Goal: Task Accomplishment & Management: Use online tool/utility

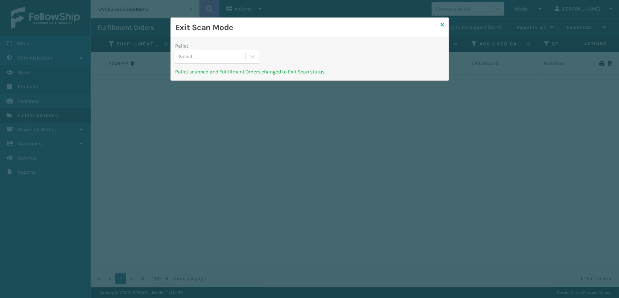
click at [443, 24] on icon at bounding box center [443, 24] width 4 height 5
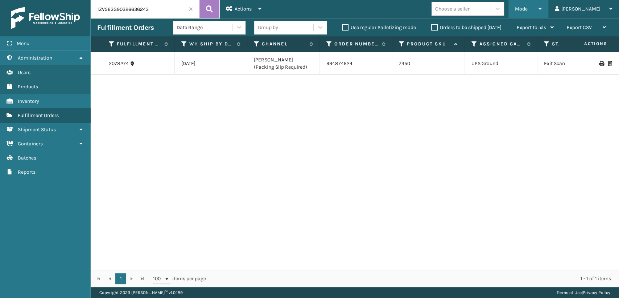
click at [528, 7] on span "Mode" at bounding box center [521, 9] width 13 height 6
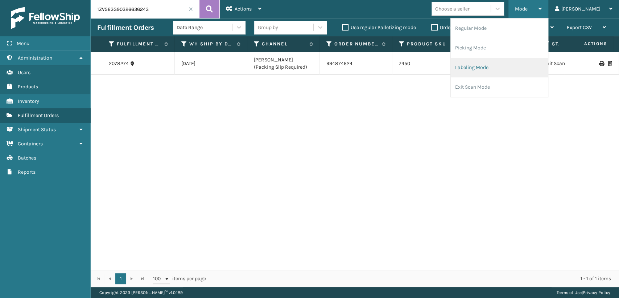
click at [493, 70] on li "Labeling Mode" at bounding box center [499, 68] width 97 height 20
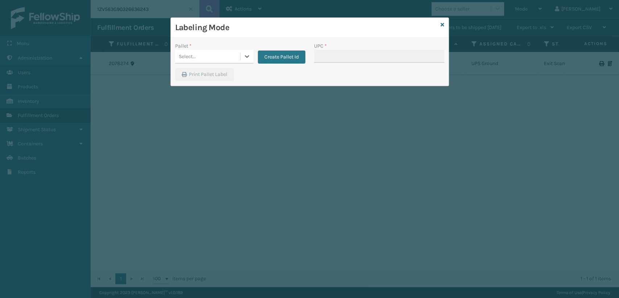
drag, startPoint x: 443, startPoint y: 22, endPoint x: 429, endPoint y: 18, distance: 14.7
click at [434, 19] on div "Labeling Mode Pallet * 0 results available. Select is focused ,type to refine l…" at bounding box center [310, 51] width 279 height 69
click at [442, 23] on icon at bounding box center [443, 24] width 4 height 5
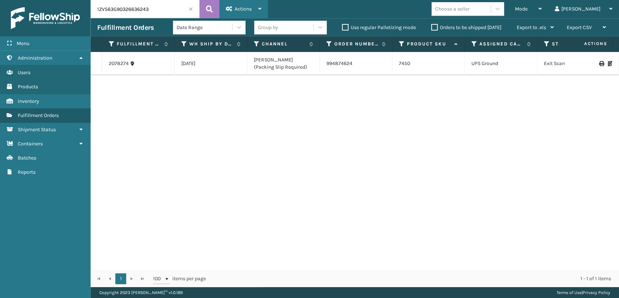
click at [242, 7] on span "Actions" at bounding box center [243, 9] width 17 height 6
click at [191, 8] on span at bounding box center [191, 9] width 4 height 4
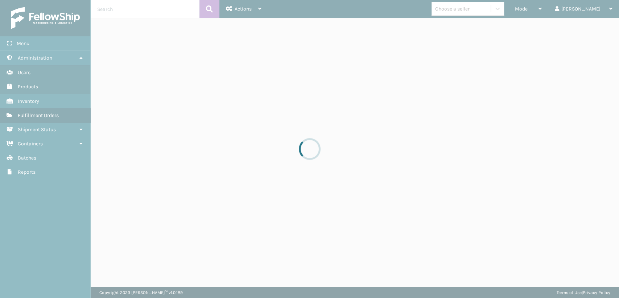
click at [191, 7] on div at bounding box center [309, 149] width 619 height 298
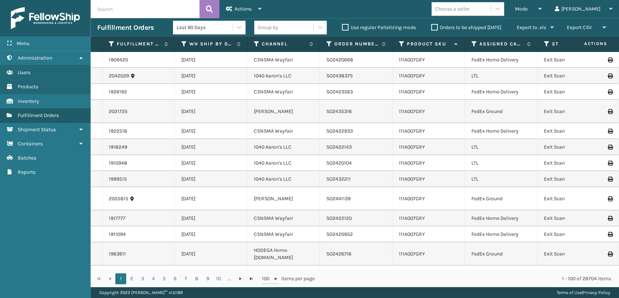
click at [472, 48] on th "Assigned Carrier Service" at bounding box center [501, 44] width 73 height 16
click at [474, 44] on icon at bounding box center [475, 44] width 6 height 7
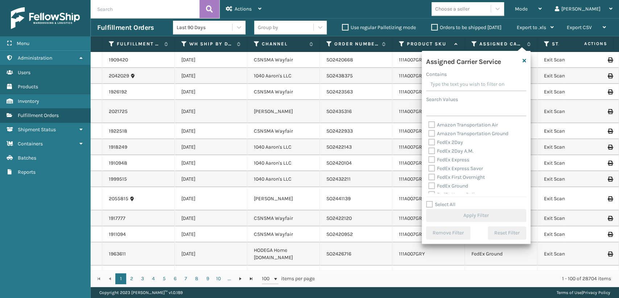
click at [432, 143] on label "FedEx 2Day" at bounding box center [446, 142] width 35 height 6
click at [429, 143] on input "FedEx 2Day" at bounding box center [429, 140] width 0 height 5
checkbox input "true"
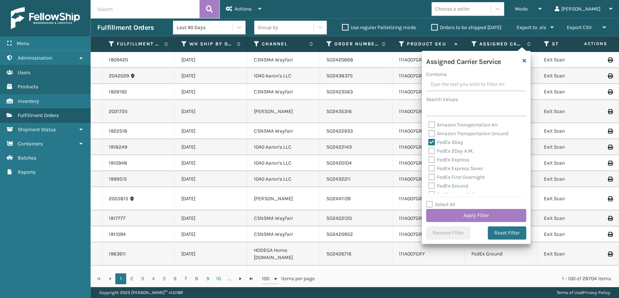
click at [432, 150] on label "FedEx 2Day A.M." at bounding box center [451, 151] width 45 height 6
click at [429, 150] on input "FedEx 2Day A.M." at bounding box center [429, 149] width 0 height 5
checkbox input "true"
click at [431, 160] on label "FedEx Express" at bounding box center [449, 159] width 41 height 6
click at [429, 160] on input "FedEx Express" at bounding box center [429, 157] width 0 height 5
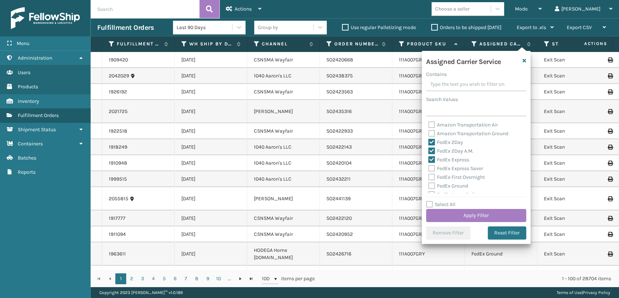
click at [431, 161] on label "FedEx Express" at bounding box center [449, 159] width 41 height 6
click at [429, 160] on input "FedEx Express" at bounding box center [429, 157] width 0 height 5
click at [432, 160] on div "FedEx Express" at bounding box center [477, 159] width 96 height 9
click at [431, 157] on label "FedEx Express" at bounding box center [449, 159] width 41 height 6
click at [429, 157] on input "FedEx Express" at bounding box center [429, 157] width 0 height 5
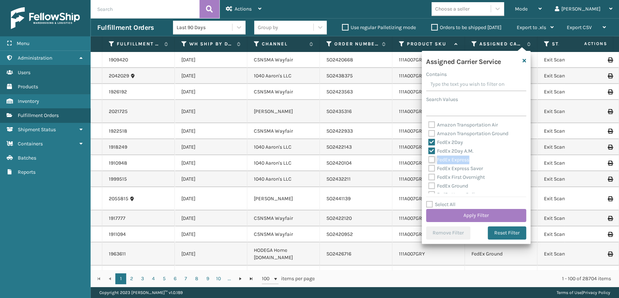
checkbox input "true"
click at [432, 167] on label "FedEx Express Saver" at bounding box center [456, 168] width 55 height 6
click at [429, 167] on input "FedEx Express Saver" at bounding box center [429, 166] width 0 height 5
checkbox input "true"
click at [432, 174] on label "FedEx First Overnight" at bounding box center [457, 177] width 57 height 6
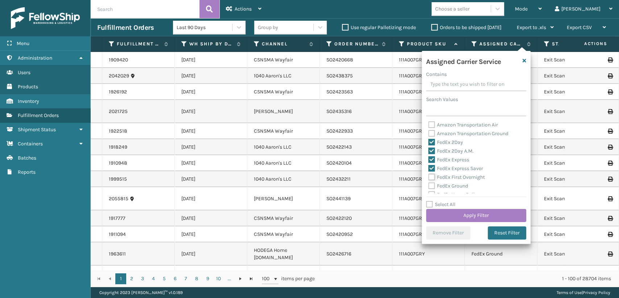
click at [429, 174] on input "FedEx First Overnight" at bounding box center [429, 175] width 0 height 5
checkbox input "true"
click at [433, 184] on label "FedEx Ground" at bounding box center [449, 186] width 40 height 6
click at [429, 184] on input "FedEx Ground" at bounding box center [429, 183] width 0 height 5
checkbox input "true"
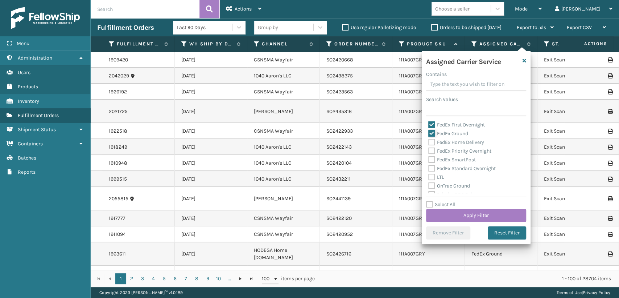
scroll to position [40, 0]
click at [430, 156] on label "FedEx Home Delivery" at bounding box center [457, 154] width 56 height 6
click at [429, 155] on input "FedEx Home Delivery" at bounding box center [429, 152] width 0 height 5
checkbox input "true"
click at [431, 163] on label "FedEx Priority Overnight" at bounding box center [460, 163] width 63 height 6
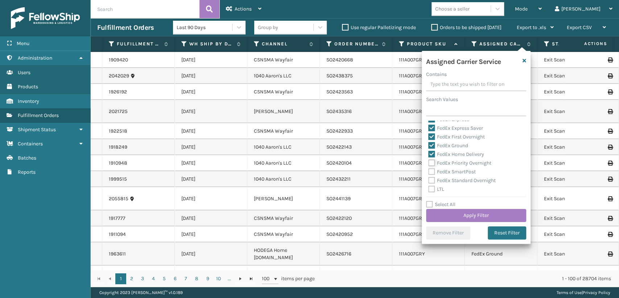
click at [429, 163] on input "FedEx Priority Overnight" at bounding box center [429, 161] width 0 height 5
checkbox input "true"
click at [430, 173] on label "FedEx SmartPost" at bounding box center [453, 171] width 48 height 6
click at [429, 172] on input "FedEx SmartPost" at bounding box center [429, 169] width 0 height 5
checkbox input "true"
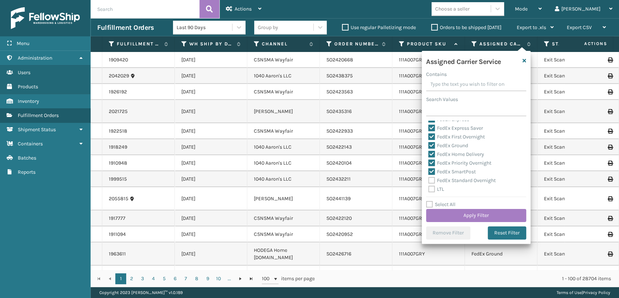
click at [430, 183] on label "FedEx Standard Overnight" at bounding box center [462, 180] width 67 height 6
click at [429, 181] on input "FedEx Standard Overnight" at bounding box center [429, 178] width 0 height 5
checkbox input "true"
click at [436, 216] on button "Apply Filter" at bounding box center [476, 215] width 100 height 13
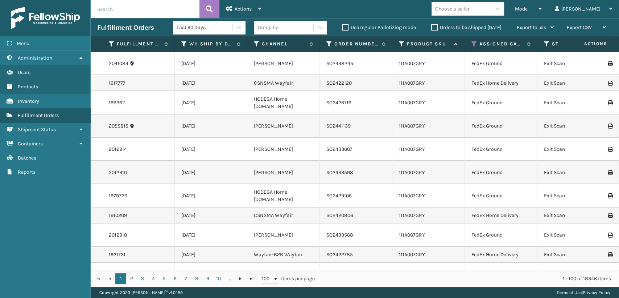
click at [544, 44] on th "Status" at bounding box center [574, 44] width 73 height 16
click at [547, 42] on icon at bounding box center [547, 44] width 6 height 7
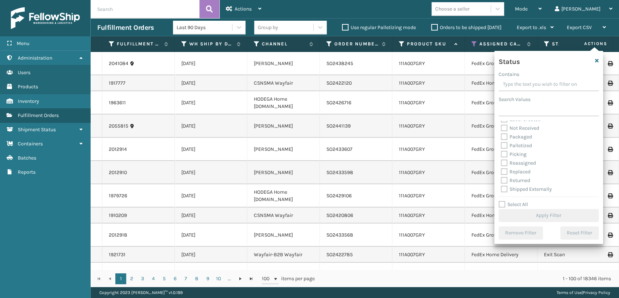
click at [505, 155] on label "Picking" at bounding box center [514, 154] width 26 height 6
click at [501, 155] on input "Picking" at bounding box center [501, 152] width 0 height 5
checkbox input "true"
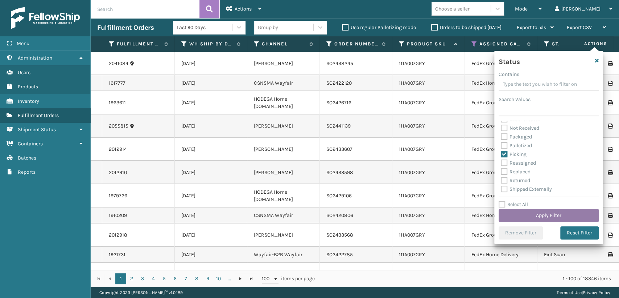
click at [522, 212] on button "Apply Filter" at bounding box center [549, 215] width 100 height 13
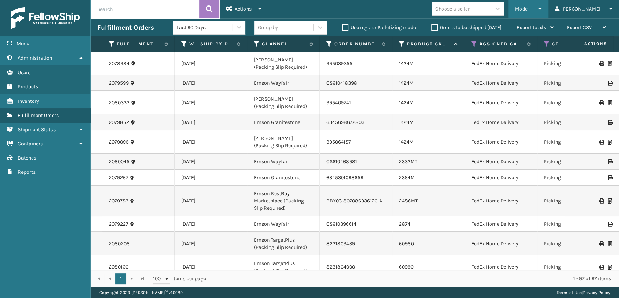
click at [528, 9] on span "Mode" at bounding box center [521, 9] width 13 height 6
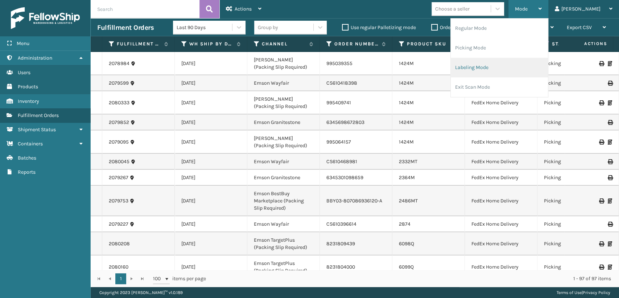
click at [496, 67] on li "Labeling Mode" at bounding box center [499, 68] width 97 height 20
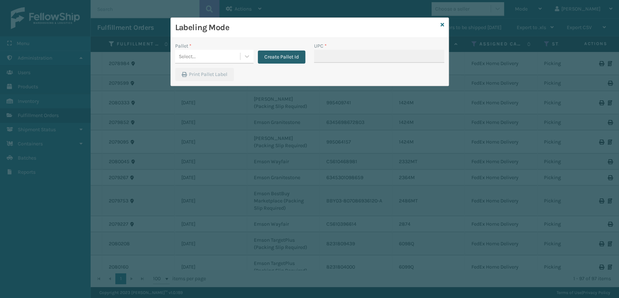
click at [267, 58] on button "Create Pallet Id" at bounding box center [282, 56] width 48 height 13
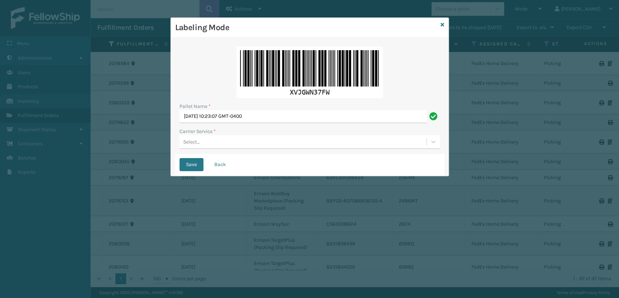
click at [218, 141] on div "Select..." at bounding box center [303, 142] width 247 height 12
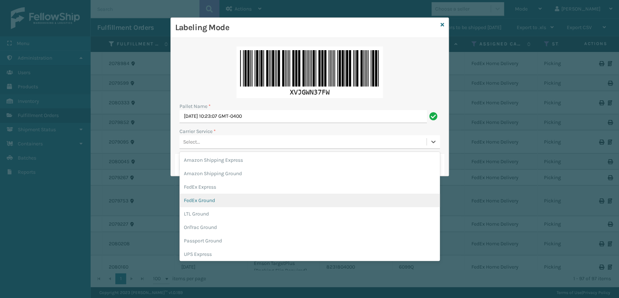
click at [209, 198] on div "FedEx Ground" at bounding box center [310, 199] width 261 height 13
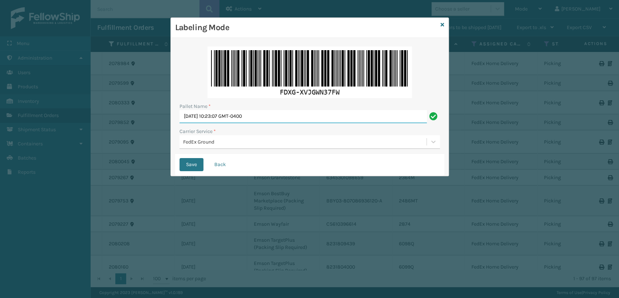
drag, startPoint x: 283, startPoint y: 119, endPoint x: 179, endPoint y: 120, distance: 103.8
click at [179, 120] on div "Pallet Name * Mon Sep 15 2025 10:23:07 GMT-0400 Carrier Service * FedEx Ground" at bounding box center [309, 97] width 269 height 111
type input "T570020"
click at [180, 158] on button "Save" at bounding box center [192, 164] width 24 height 13
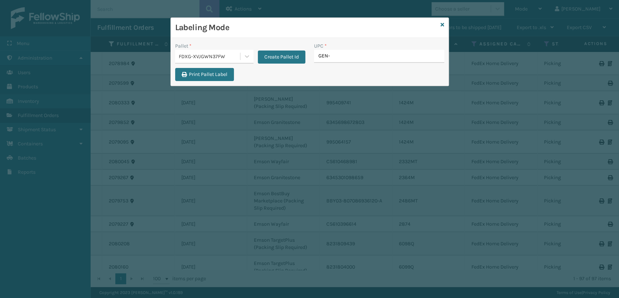
type input "GEN-A"
type input "gen-ab-ecl-f"
type input "8100819649"
type input "MIL-ARCH-CBNT-BX 1"
click at [340, 59] on input "mi" at bounding box center [372, 56] width 117 height 13
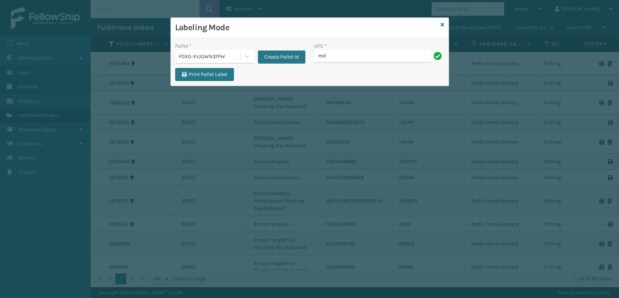
type input "MIL-ARCH-CBNT-BX 1"
type input "n"
type input "MIL-ARCH-CBNT-BX 2"
click at [346, 56] on input "mil" at bounding box center [372, 56] width 117 height 13
type input "MIL-ARCH-CBNT-BX 2"
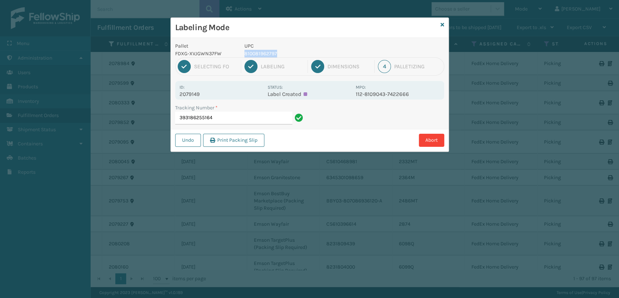
drag, startPoint x: 298, startPoint y: 50, endPoint x: 245, endPoint y: 56, distance: 53.3
click at [245, 56] on p "810081962797" at bounding box center [298, 54] width 107 height 8
copy p "810081962797"
click at [250, 114] on input "393186255164" at bounding box center [233, 117] width 117 height 13
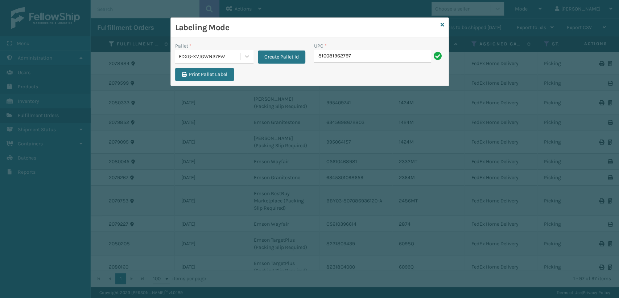
type input "810081962797"
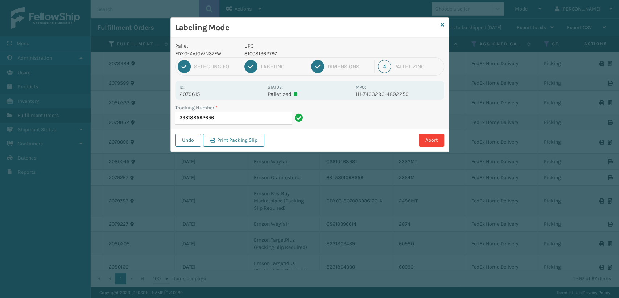
type input "393188592696810081962797"
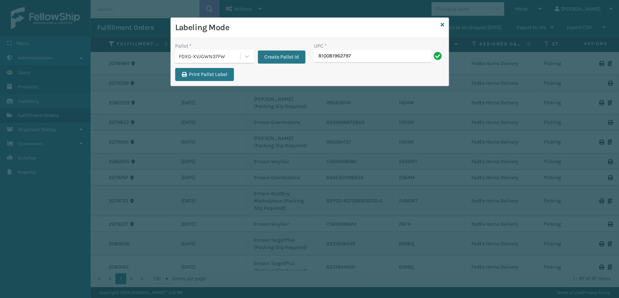
type input "810081962797"
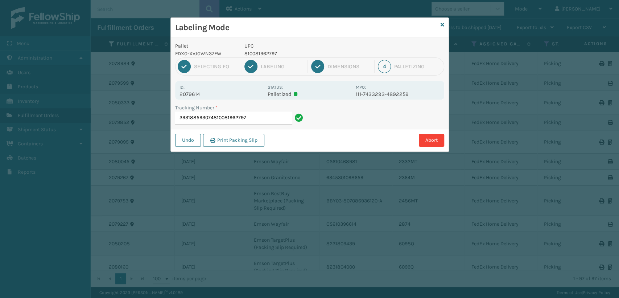
type input "393188593074810081962797810081962797"
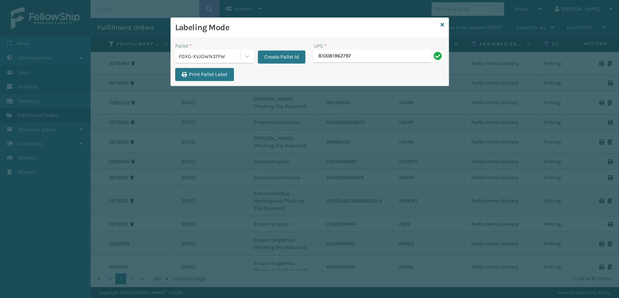
type input "810081962797"
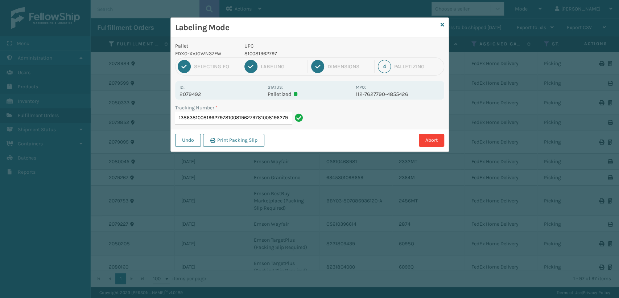
type input "393188183863810081962797810081962797810081962797810081962797"
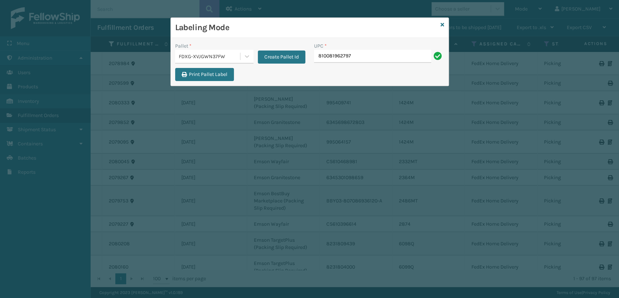
type input "810081962797"
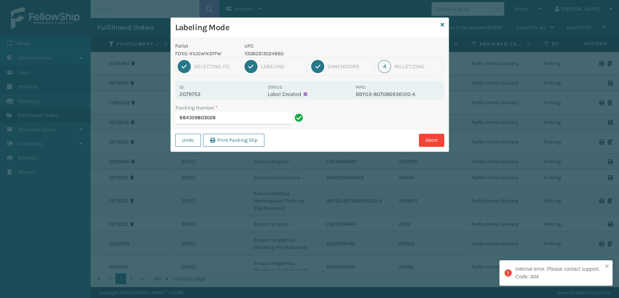
type input "884359803028"
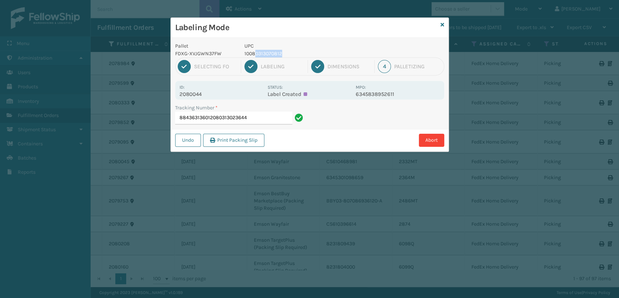
drag, startPoint x: 307, startPoint y: 54, endPoint x: 254, endPoint y: 74, distance: 56.0
click at [256, 53] on p "10080313070812" at bounding box center [298, 54] width 107 height 8
drag, startPoint x: 263, startPoint y: 117, endPoint x: 167, endPoint y: 120, distance: 96.9
click at [167, 120] on div "Labeling Mode Pallet FDXG-XVJGWN37FW UPC 10080313070812 1 Selecting FO 2 Labeli…" at bounding box center [309, 149] width 619 height 298
click at [257, 119] on input "884363136012080313023644" at bounding box center [233, 117] width 117 height 13
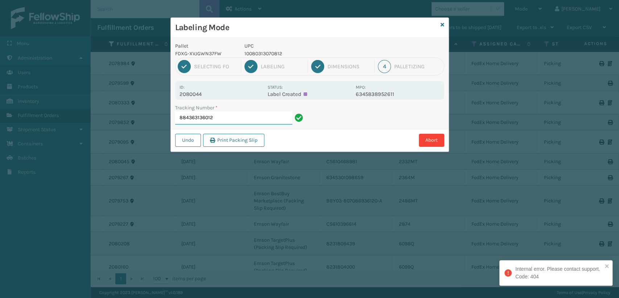
type input "884363136012"
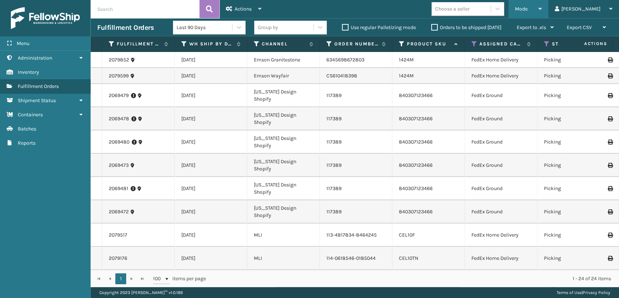
click at [542, 9] on div "Mode" at bounding box center [528, 9] width 27 height 18
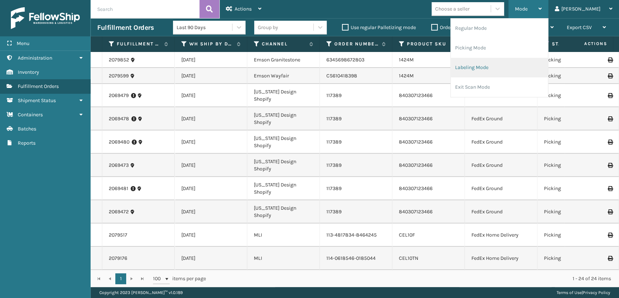
click at [501, 62] on li "Labeling Mode" at bounding box center [499, 68] width 97 height 20
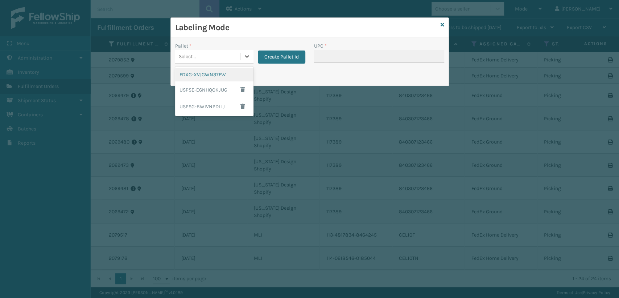
drag, startPoint x: 231, startPoint y: 53, endPoint x: 240, endPoint y: 70, distance: 18.8
click at [231, 54] on div "Select..." at bounding box center [207, 56] width 65 height 12
drag, startPoint x: 217, startPoint y: 73, endPoint x: 331, endPoint y: 65, distance: 113.5
click at [229, 73] on div "FDXG-XVJGWN37FW" at bounding box center [214, 74] width 78 height 13
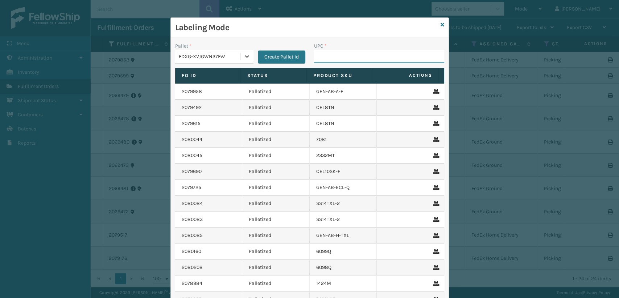
click at [356, 57] on input "UPC *" at bounding box center [379, 56] width 130 height 13
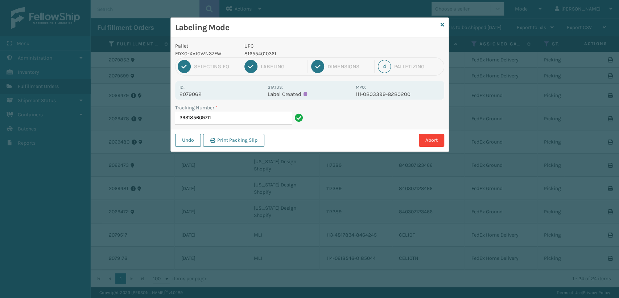
click at [234, 117] on input "393185609711" at bounding box center [233, 117] width 117 height 13
drag, startPoint x: 233, startPoint y: 118, endPoint x: 174, endPoint y: 126, distance: 59.3
click at [174, 126] on div "Tracking Number * 393185609711" at bounding box center [240, 116] width 139 height 25
click at [247, 118] on input "393185609711" at bounding box center [233, 117] width 117 height 13
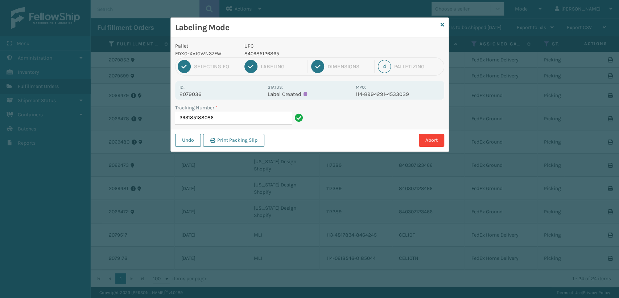
drag, startPoint x: 443, startPoint y: 24, endPoint x: 415, endPoint y: 30, distance: 27.8
click at [440, 24] on div "Labeling Mode Pallet FDXG-XVJGWN37FW UPC 840985126865 1 Selecting FO 2 Labeling…" at bounding box center [310, 84] width 279 height 134
click at [441, 22] on icon at bounding box center [443, 24] width 4 height 5
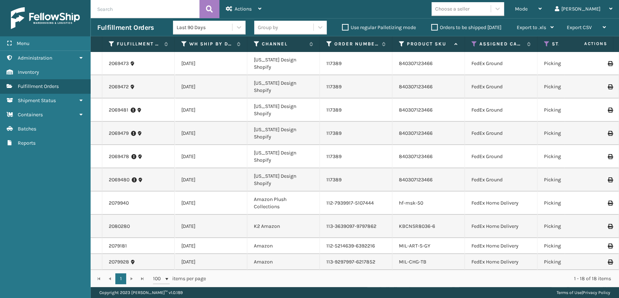
click at [128, 12] on input "text" at bounding box center [145, 9] width 109 height 18
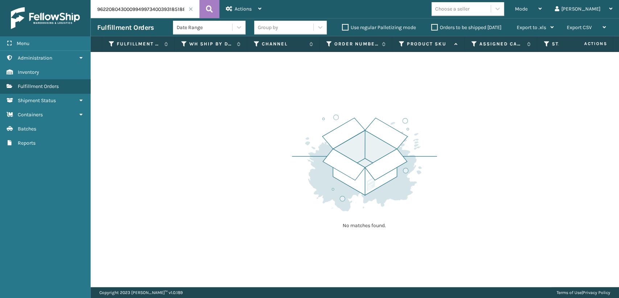
drag, startPoint x: 154, startPoint y: 10, endPoint x: 65, endPoint y: 22, distance: 89.3
click at [65, 0] on div "Menu Administration Inventory Fulfillment Orders Shipment Status Containers Bat…" at bounding box center [309, 0] width 619 height 0
type input "93185188086"
click at [435, 27] on label "Orders to be shipped [DATE]" at bounding box center [466, 27] width 70 height 6
click at [432, 27] on input "Orders to be shipped [DATE]" at bounding box center [431, 25] width 0 height 5
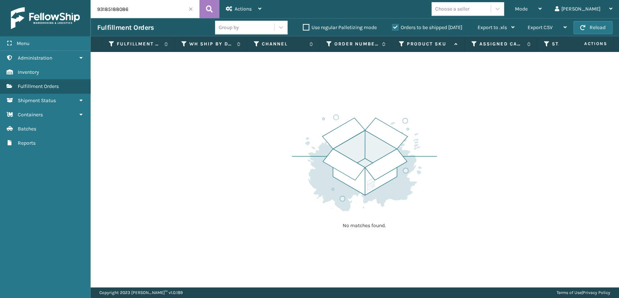
click at [393, 28] on label "Orders to be shipped [DATE]" at bounding box center [427, 27] width 70 height 6
click at [393, 28] on input "Orders to be shipped [DATE]" at bounding box center [392, 25] width 0 height 5
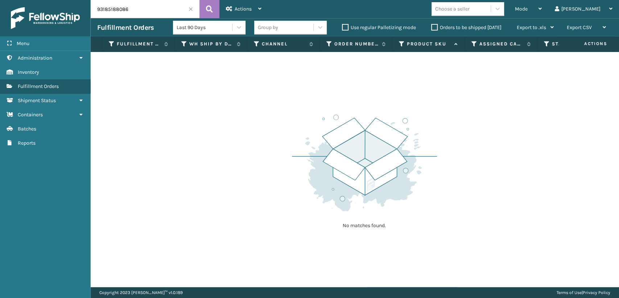
click at [346, 25] on label "Use regular Palletizing mode" at bounding box center [379, 27] width 74 height 6
click at [343, 25] on input "Use regular Palletizing mode" at bounding box center [342, 25] width 0 height 5
click at [346, 25] on label "Use regular Palletizing mode" at bounding box center [379, 27] width 74 height 6
click at [343, 25] on input "Use regular Palletizing mode" at bounding box center [342, 25] width 0 height 5
checkbox input "false"
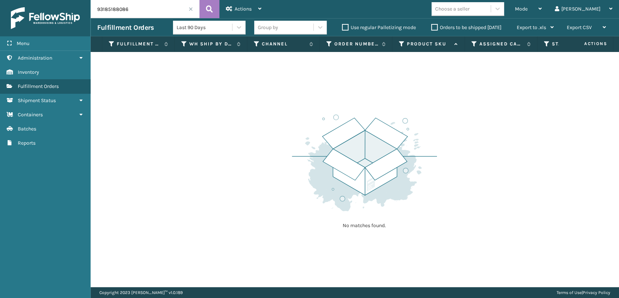
click at [433, 26] on label "Orders to be shipped [DATE]" at bounding box center [466, 27] width 70 height 6
click at [432, 26] on input "Orders to be shipped [DATE]" at bounding box center [431, 25] width 0 height 5
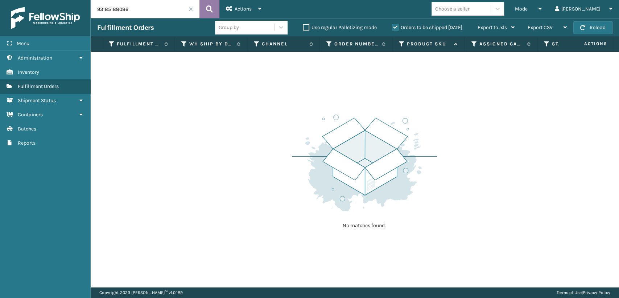
click at [214, 9] on button at bounding box center [210, 9] width 20 height 18
click at [396, 26] on label "Orders to be shipped [DATE]" at bounding box center [427, 27] width 70 height 6
click at [393, 26] on input "Orders to be shipped [DATE]" at bounding box center [392, 25] width 0 height 5
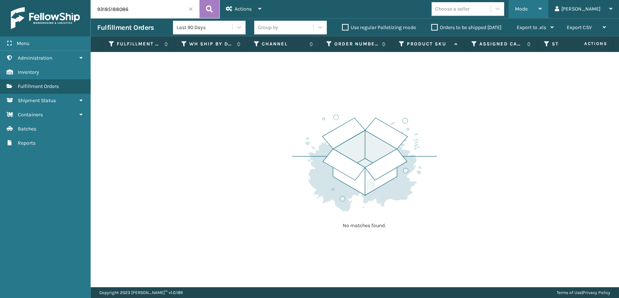
click at [528, 11] on span "Mode" at bounding box center [521, 9] width 13 height 6
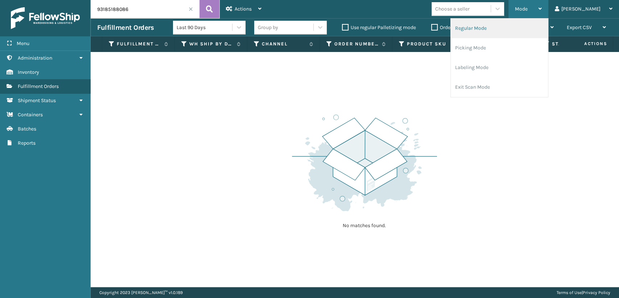
click at [528, 34] on li "Regular Mode" at bounding box center [499, 29] width 97 height 20
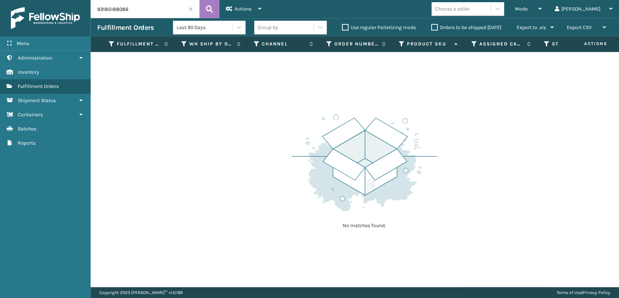
click at [433, 30] on div "Orders to be shipped [DATE]" at bounding box center [468, 27] width 86 height 9
click at [433, 29] on label "Orders to be shipped [DATE]" at bounding box center [466, 27] width 70 height 6
click at [432, 28] on input "Orders to be shipped [DATE]" at bounding box center [431, 25] width 0 height 5
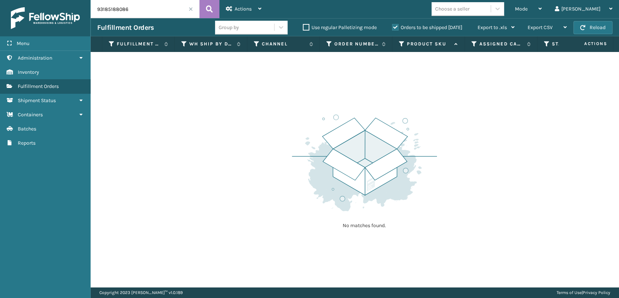
click at [189, 10] on span at bounding box center [191, 9] width 4 height 4
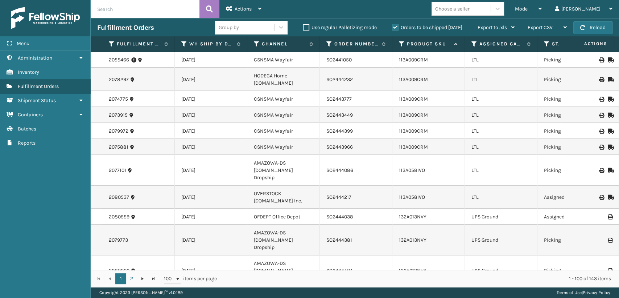
click at [473, 47] on th "Assigned Carrier Service" at bounding box center [501, 44] width 73 height 16
click at [472, 46] on icon at bounding box center [475, 44] width 6 height 7
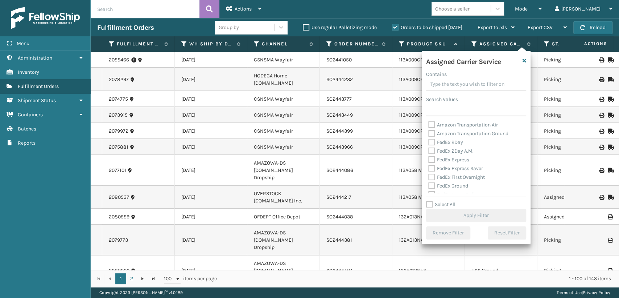
click at [433, 141] on label "FedEx 2Day" at bounding box center [446, 142] width 35 height 6
click at [429, 141] on input "FedEx 2Day" at bounding box center [429, 140] width 0 height 5
checkbox input "true"
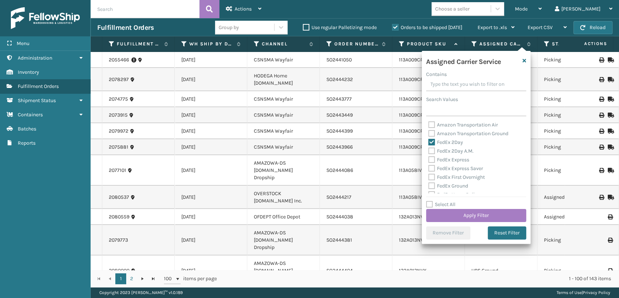
click at [433, 149] on label "FedEx 2Day A.M." at bounding box center [451, 151] width 45 height 6
click at [429, 149] on input "FedEx 2Day A.M." at bounding box center [429, 149] width 0 height 5
checkbox input "true"
click at [431, 160] on label "FedEx Express" at bounding box center [449, 159] width 41 height 6
click at [429, 160] on input "FedEx Express" at bounding box center [429, 157] width 0 height 5
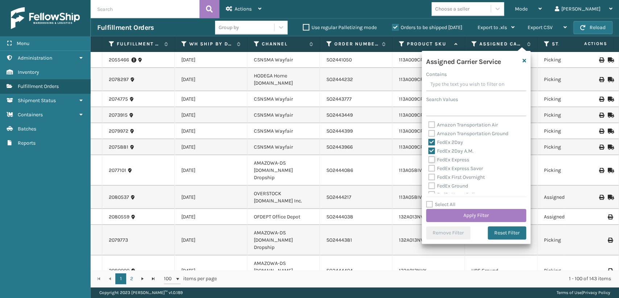
checkbox input "true"
click at [432, 167] on label "FedEx Express Saver" at bounding box center [456, 168] width 55 height 6
click at [429, 167] on input "FedEx Express Saver" at bounding box center [429, 166] width 0 height 5
checkbox input "true"
click at [431, 179] on label "FedEx First Overnight" at bounding box center [457, 177] width 57 height 6
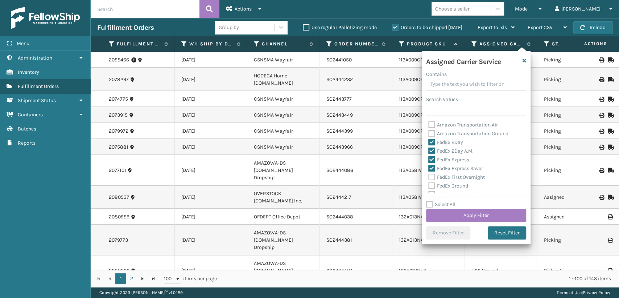
click at [429, 177] on input "FedEx First Overnight" at bounding box center [429, 175] width 0 height 5
checkbox input "true"
click at [434, 146] on label "FedEx Ground" at bounding box center [449, 145] width 40 height 6
click at [429, 146] on input "FedEx Ground" at bounding box center [429, 143] width 0 height 5
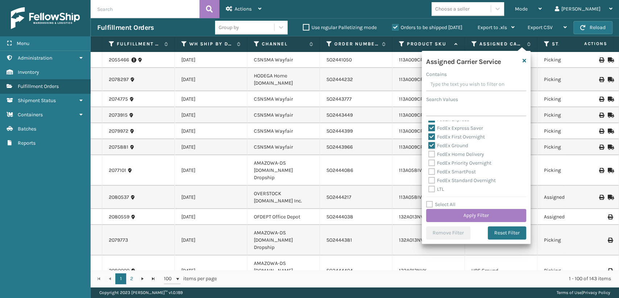
checkbox input "true"
click at [434, 153] on label "FedEx Home Delivery" at bounding box center [457, 154] width 56 height 6
click at [429, 153] on input "FedEx Home Delivery" at bounding box center [429, 152] width 0 height 5
checkbox input "true"
click at [432, 167] on div "FedEx SmartPost" at bounding box center [477, 171] width 96 height 9
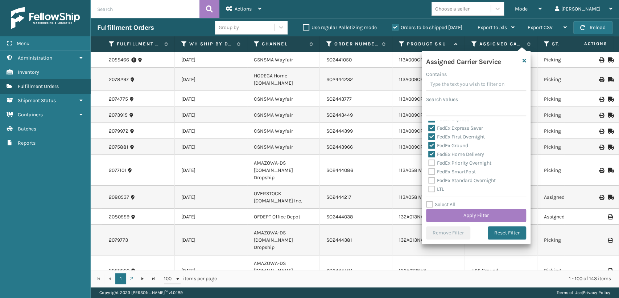
click at [429, 163] on label "FedEx Priority Overnight" at bounding box center [460, 163] width 63 height 6
click at [429, 163] on input "FedEx Priority Overnight" at bounding box center [429, 161] width 0 height 5
checkbox input "true"
click at [431, 168] on div "FedEx SmartPost" at bounding box center [477, 171] width 96 height 9
drag, startPoint x: 432, startPoint y: 179, endPoint x: 430, endPoint y: 172, distance: 7.0
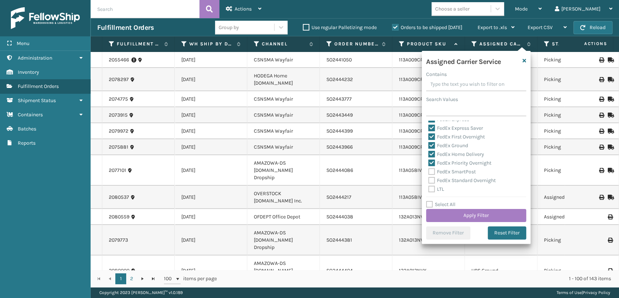
click at [430, 177] on label "FedEx Standard Overnight" at bounding box center [462, 180] width 67 height 6
click at [433, 170] on label "FedEx SmartPost" at bounding box center [453, 171] width 48 height 6
click at [429, 170] on input "FedEx SmartPost" at bounding box center [429, 169] width 0 height 5
checkbox input "true"
click at [430, 179] on label "FedEx Standard Overnight" at bounding box center [462, 180] width 67 height 6
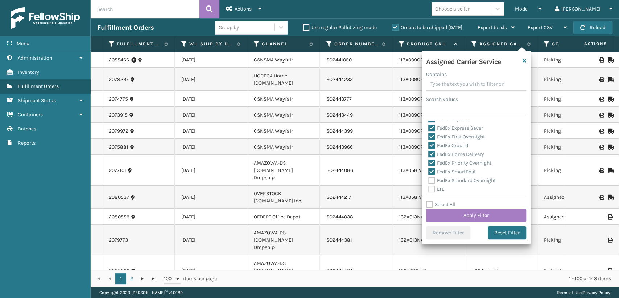
click at [429, 179] on input "FedEx Standard Overnight" at bounding box center [429, 178] width 0 height 5
checkbox input "true"
drag, startPoint x: 454, startPoint y: 213, endPoint x: 452, endPoint y: 207, distance: 6.1
click at [452, 207] on div "Select All Apply Filter" at bounding box center [476, 211] width 100 height 22
click at [450, 216] on button "Apply Filter" at bounding box center [476, 215] width 100 height 13
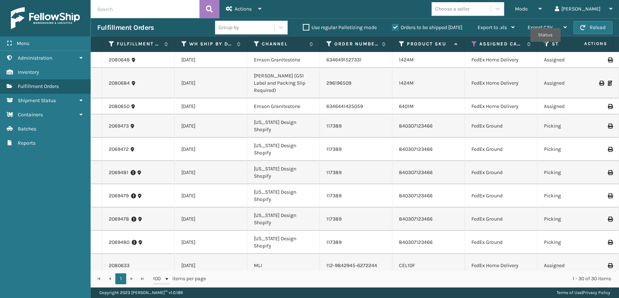
drag, startPoint x: 546, startPoint y: 44, endPoint x: 542, endPoint y: 48, distance: 5.2
click at [545, 45] on icon at bounding box center [547, 44] width 6 height 7
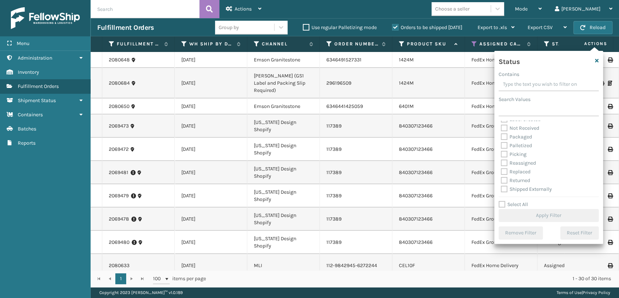
scroll to position [41, 0]
click at [504, 143] on label "Palletized" at bounding box center [516, 145] width 31 height 6
click at [501, 143] on input "Palletized" at bounding box center [501, 143] width 0 height 5
checkbox input "true"
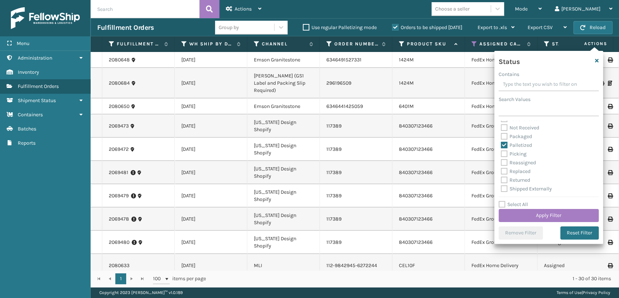
click at [506, 154] on label "Picking" at bounding box center [514, 154] width 26 height 6
click at [501, 154] on input "Picking" at bounding box center [501, 151] width 0 height 5
checkbox input "true"
click at [522, 212] on button "Apply Filter" at bounding box center [549, 215] width 100 height 13
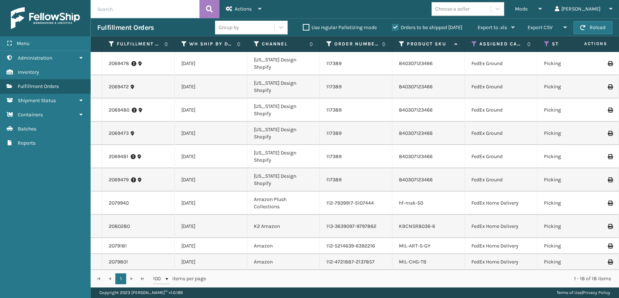
click at [155, 4] on input "text" at bounding box center [145, 9] width 109 height 18
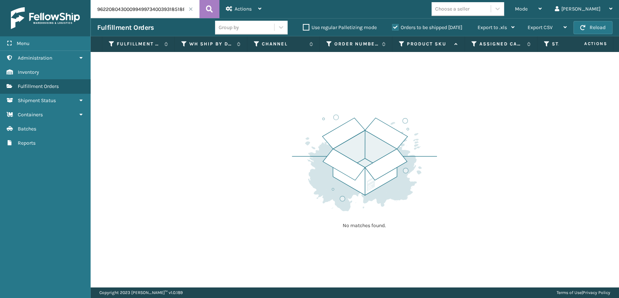
drag, startPoint x: 152, startPoint y: 9, endPoint x: 52, endPoint y: 9, distance: 99.8
click at [50, 0] on div "Menu Administration Inventory Fulfillment Orders Shipment Status Containers Bat…" at bounding box center [309, 0] width 619 height 0
type input "393185188086"
click at [210, 10] on icon at bounding box center [209, 9] width 7 height 11
click at [396, 27] on label "Orders to be shipped [DATE]" at bounding box center [427, 27] width 70 height 6
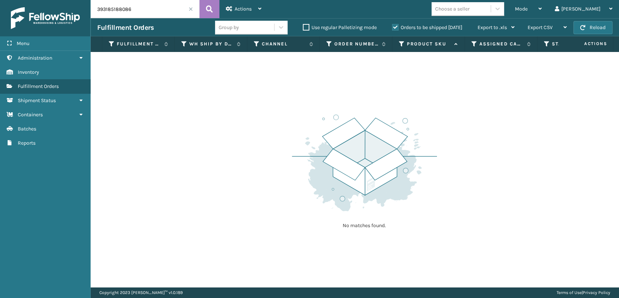
click at [393, 27] on input "Orders to be shipped [DATE]" at bounding box center [392, 25] width 0 height 5
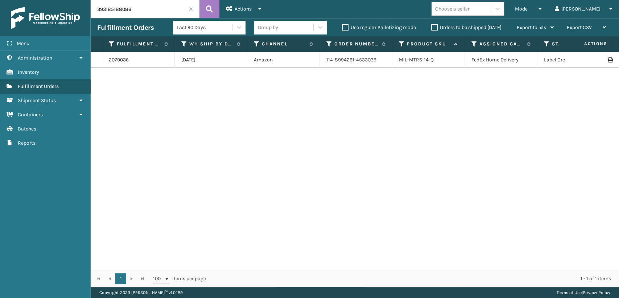
click at [192, 9] on span at bounding box center [191, 9] width 4 height 4
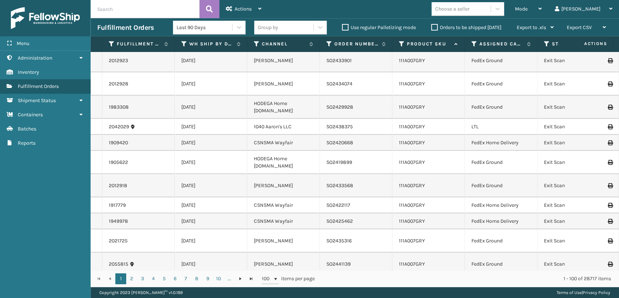
scroll to position [40, 0]
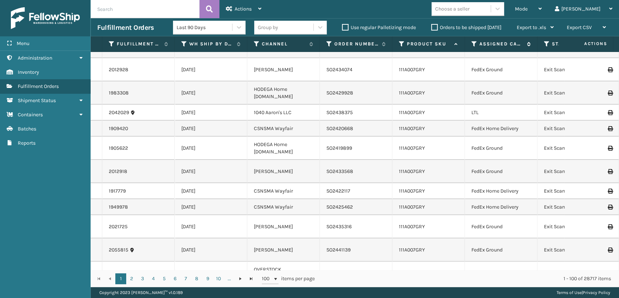
click at [472, 42] on icon at bounding box center [475, 44] width 6 height 7
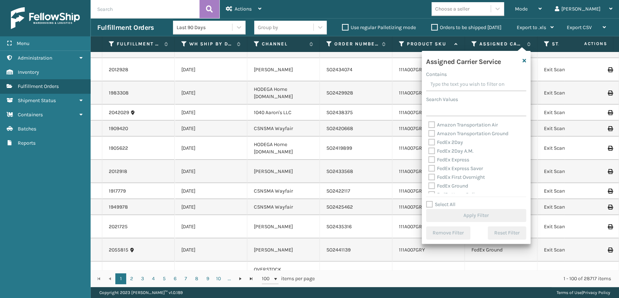
click at [430, 139] on label "FedEx 2Day" at bounding box center [446, 142] width 35 height 6
click at [429, 139] on input "FedEx 2Day" at bounding box center [429, 140] width 0 height 5
checkbox input "true"
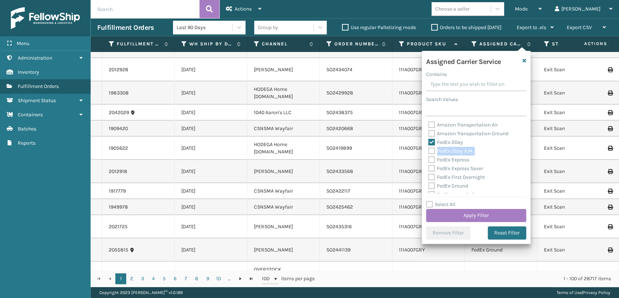
click at [429, 154] on div "FedEx 2Day A.M." at bounding box center [477, 151] width 96 height 9
click at [430, 150] on label "FedEx 2Day A.M." at bounding box center [451, 151] width 45 height 6
click at [429, 150] on input "FedEx 2Day A.M." at bounding box center [429, 149] width 0 height 5
checkbox input "true"
click at [432, 162] on label "FedEx Express" at bounding box center [449, 159] width 41 height 6
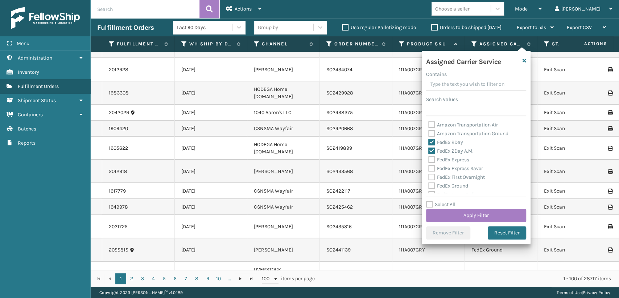
click at [429, 160] on input "FedEx Express" at bounding box center [429, 157] width 0 height 5
checkbox input "true"
click at [431, 175] on label "FedEx First Overnight" at bounding box center [457, 177] width 57 height 6
click at [429, 175] on input "FedEx First Overnight" at bounding box center [429, 175] width 0 height 5
checkbox input "true"
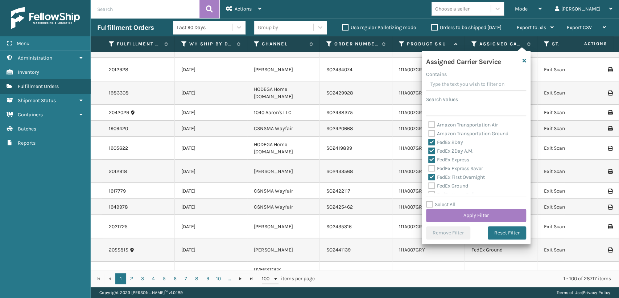
click at [434, 27] on label "Orders to be shipped [DATE]" at bounding box center [466, 27] width 70 height 6
click at [432, 27] on input "Orders to be shipped [DATE]" at bounding box center [431, 25] width 0 height 5
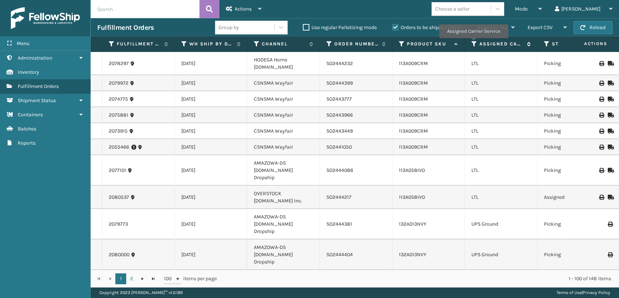
click at [474, 43] on icon at bounding box center [475, 44] width 6 height 7
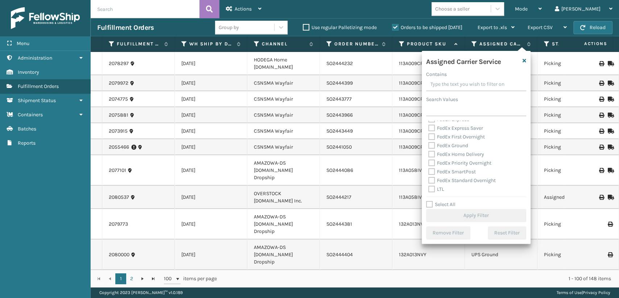
click at [434, 160] on label "FedEx Priority Overnight" at bounding box center [460, 163] width 63 height 6
click at [429, 160] on input "FedEx Priority Overnight" at bounding box center [429, 161] width 0 height 5
checkbox input "true"
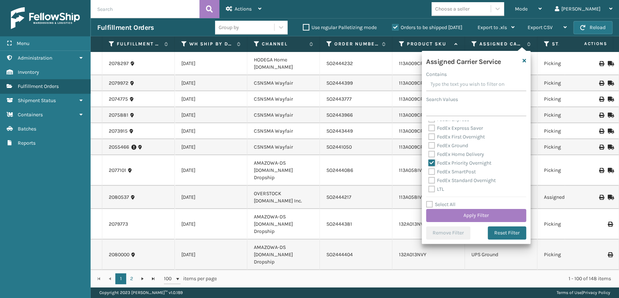
scroll to position [0, 0]
drag, startPoint x: 430, startPoint y: 140, endPoint x: 427, endPoint y: 153, distance: 13.4
click at [430, 140] on label "FedEx 2Day" at bounding box center [446, 142] width 35 height 6
click at [429, 140] on input "FedEx 2Day" at bounding box center [429, 140] width 0 height 5
checkbox input "true"
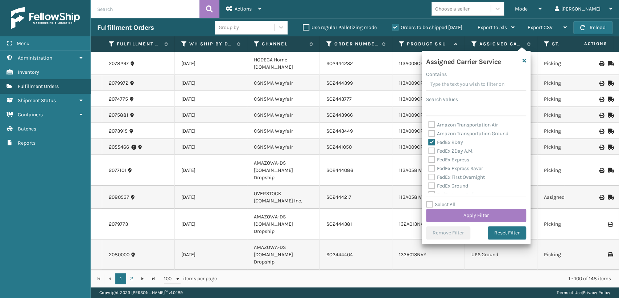
drag, startPoint x: 427, startPoint y: 153, endPoint x: 430, endPoint y: 153, distance: 3.7
click at [430, 153] on div "Amazon Transportation Air Amazon Transportation Ground FedEx 2Day FedEx 2Day A.…" at bounding box center [476, 156] width 100 height 73
click at [431, 152] on label "FedEx 2Day A.M." at bounding box center [451, 151] width 45 height 6
click at [429, 151] on input "FedEx 2Day A.M." at bounding box center [429, 149] width 0 height 5
checkbox input "true"
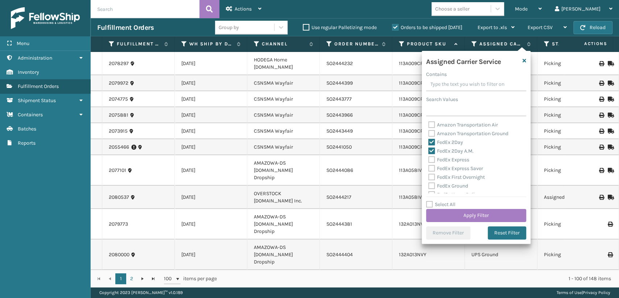
click at [431, 158] on label "FedEx Express" at bounding box center [449, 159] width 41 height 6
click at [429, 158] on input "FedEx Express" at bounding box center [429, 157] width 0 height 5
checkbox input "true"
click at [431, 168] on label "FedEx Express Saver" at bounding box center [456, 168] width 55 height 6
click at [429, 168] on input "FedEx Express Saver" at bounding box center [429, 166] width 0 height 5
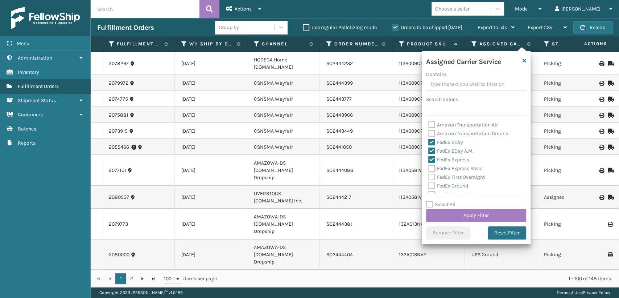
checkbox input "true"
click at [430, 178] on label "FedEx First Overnight" at bounding box center [457, 177] width 57 height 6
click at [429, 177] on input "FedEx First Overnight" at bounding box center [429, 175] width 0 height 5
checkbox input "true"
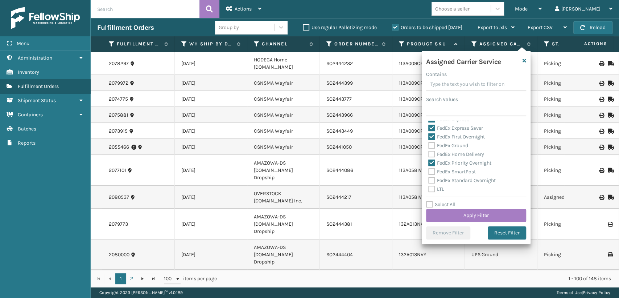
drag, startPoint x: 433, startPoint y: 143, endPoint x: 435, endPoint y: 157, distance: 14.7
click at [433, 143] on label "FedEx Ground" at bounding box center [449, 145] width 40 height 6
click at [429, 143] on input "FedEx Ground" at bounding box center [429, 143] width 0 height 5
checkbox input "true"
click at [433, 156] on label "FedEx Home Delivery" at bounding box center [457, 154] width 56 height 6
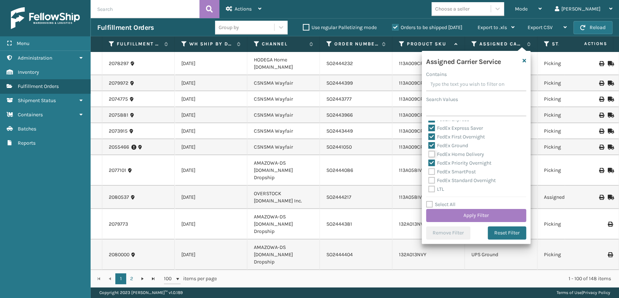
click at [429, 155] on input "FedEx Home Delivery" at bounding box center [429, 152] width 0 height 5
checkbox input "true"
click at [433, 169] on label "FedEx SmartPost" at bounding box center [453, 171] width 48 height 6
click at [429, 169] on input "FedEx SmartPost" at bounding box center [429, 169] width 0 height 5
checkbox input "true"
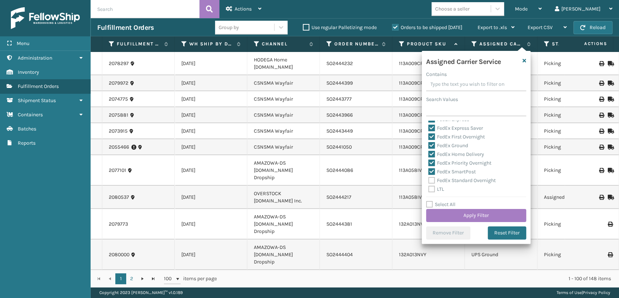
click at [431, 185] on div "LTL" at bounding box center [477, 189] width 96 height 9
click at [432, 178] on label "FedEx Standard Overnight" at bounding box center [462, 180] width 67 height 6
click at [429, 178] on input "FedEx Standard Overnight" at bounding box center [429, 178] width 0 height 5
checkbox input "true"
click at [456, 213] on button "Apply Filter" at bounding box center [476, 215] width 100 height 13
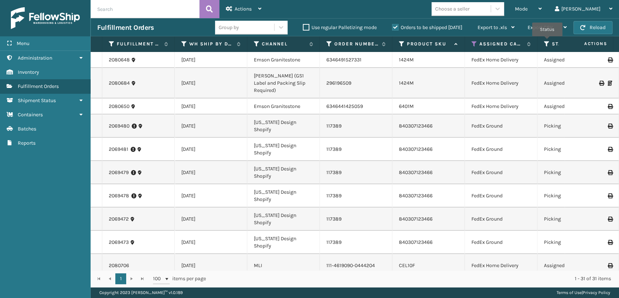
click at [548, 41] on icon at bounding box center [547, 44] width 6 height 7
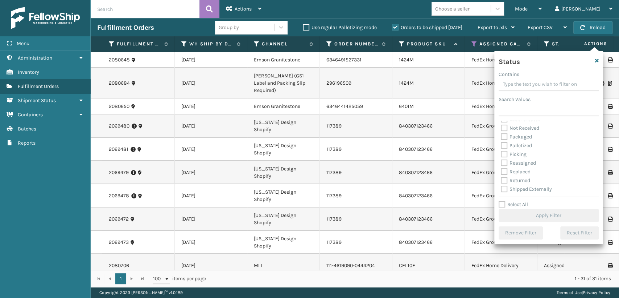
click at [506, 144] on label "Palletized" at bounding box center [516, 145] width 31 height 6
click at [501, 144] on input "Palletized" at bounding box center [501, 143] width 0 height 5
checkbox input "true"
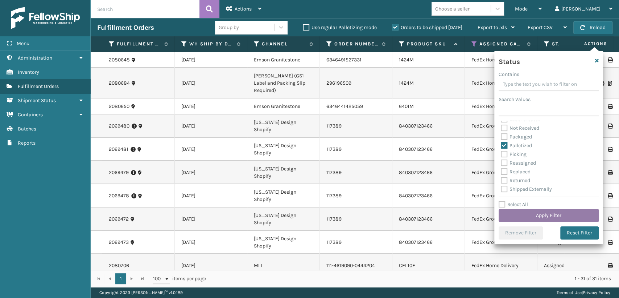
click at [534, 210] on button "Apply Filter" at bounding box center [549, 215] width 100 height 13
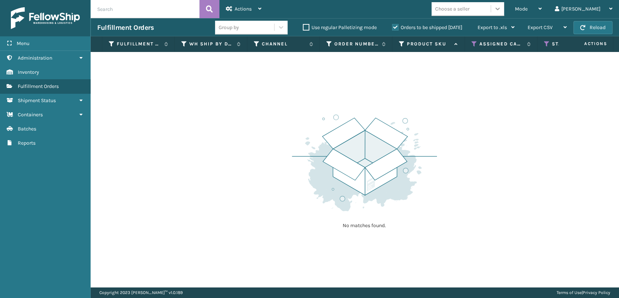
click at [504, 9] on div at bounding box center [497, 8] width 13 height 13
drag, startPoint x: 194, startPoint y: 0, endPoint x: 190, endPoint y: 1, distance: 4.1
click at [194, 0] on input "text" at bounding box center [145, 9] width 109 height 18
click at [173, 7] on input "text" at bounding box center [145, 9] width 109 height 18
type input "816554010361"
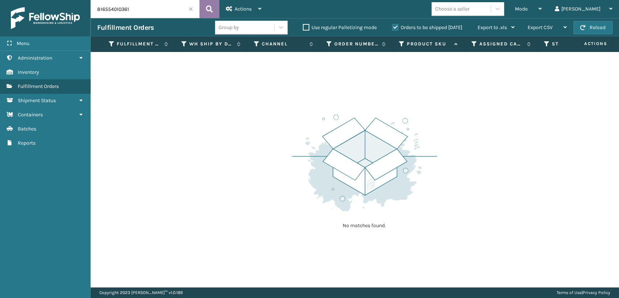
click at [212, 10] on icon at bounding box center [209, 9] width 7 height 11
click at [389, 27] on div "Orders to be shipped [DATE]" at bounding box center [429, 27] width 86 height 9
click at [393, 27] on label "Orders to be shipped [DATE]" at bounding box center [427, 27] width 70 height 6
click at [393, 27] on input "Orders to be shipped [DATE]" at bounding box center [392, 25] width 0 height 5
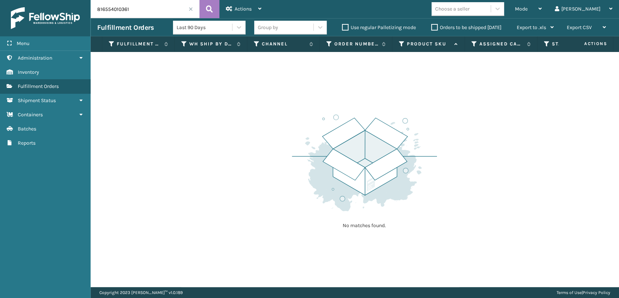
click at [434, 26] on label "Orders to be shipped [DATE]" at bounding box center [466, 27] width 70 height 6
click at [432, 26] on input "Orders to be shipped [DATE]" at bounding box center [431, 25] width 0 height 5
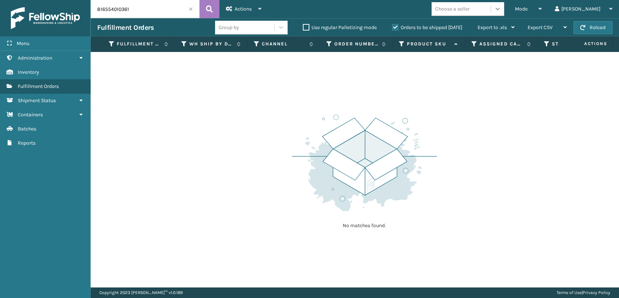
click at [501, 9] on icon at bounding box center [497, 8] width 7 height 7
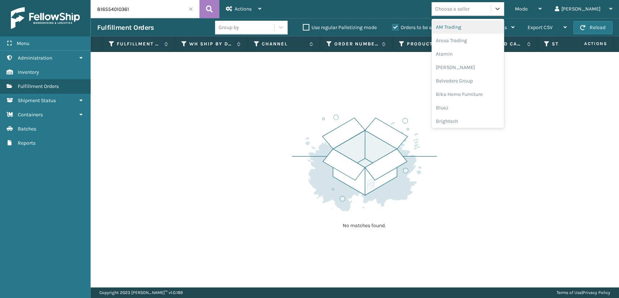
click at [470, 9] on div "Choose a seller" at bounding box center [452, 9] width 34 height 8
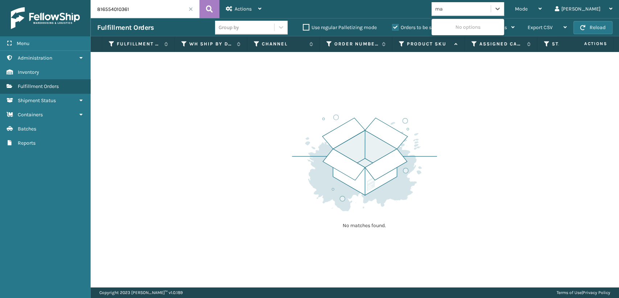
type input "m"
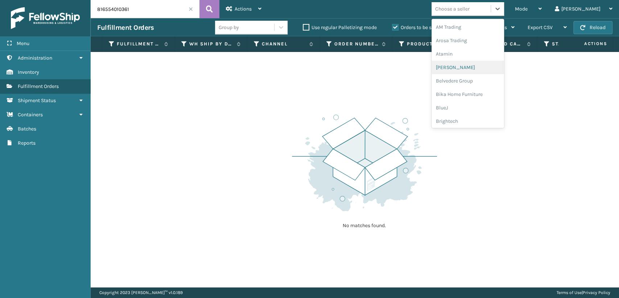
click at [427, 133] on img at bounding box center [364, 162] width 145 height 101
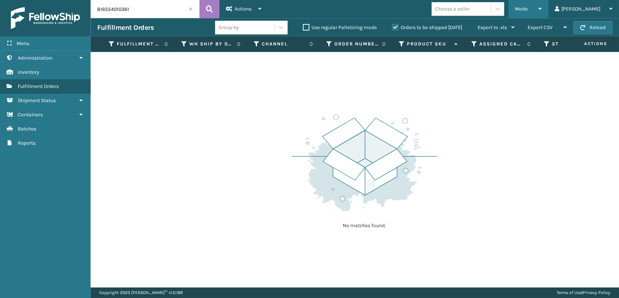
click at [528, 7] on span "Mode" at bounding box center [521, 9] width 13 height 6
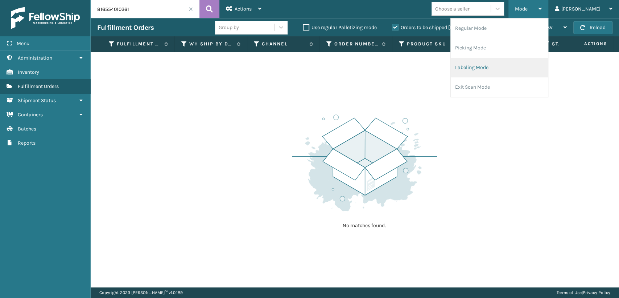
click at [496, 71] on li "Labeling Mode" at bounding box center [499, 68] width 97 height 20
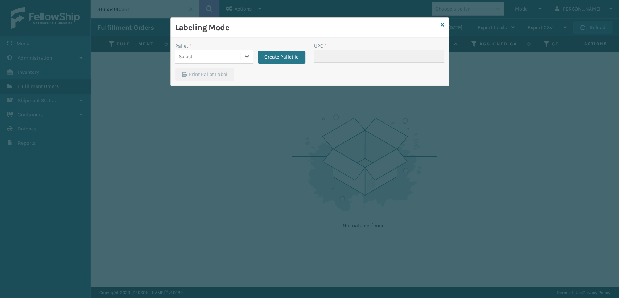
click at [211, 60] on div "Select..." at bounding box center [207, 56] width 65 height 12
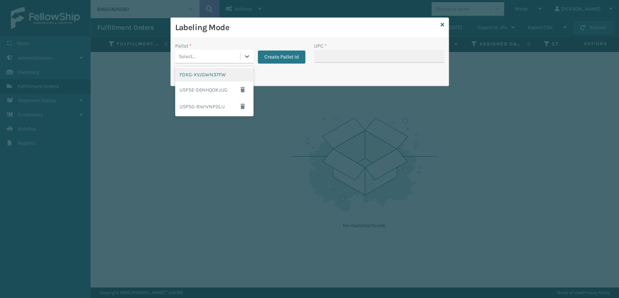
click at [203, 76] on div "FDXG-XVJGWN37FW" at bounding box center [214, 74] width 78 height 13
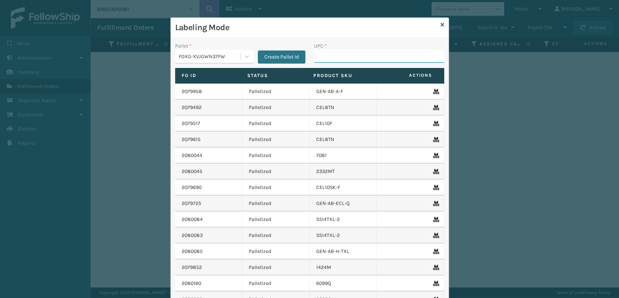
click at [356, 60] on input "UPC *" at bounding box center [379, 56] width 130 height 13
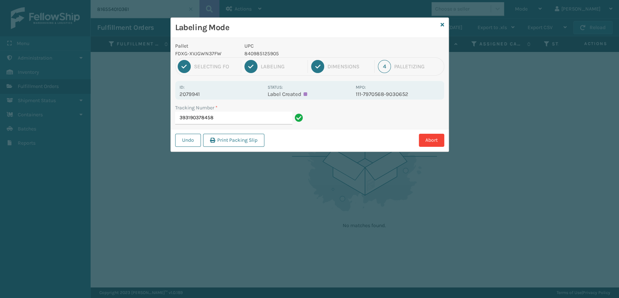
type input "393190378458"
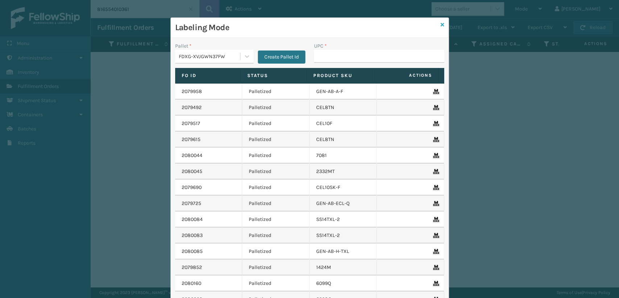
click at [441, 24] on icon at bounding box center [443, 24] width 4 height 5
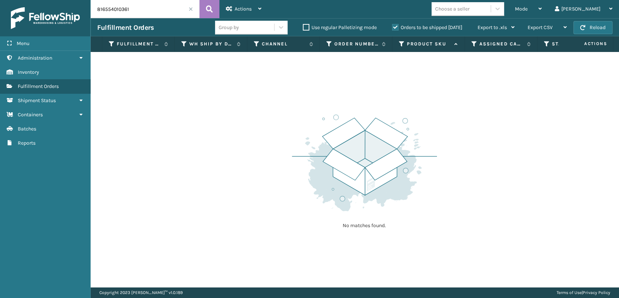
click at [470, 7] on div "Choose a seller" at bounding box center [452, 9] width 34 height 8
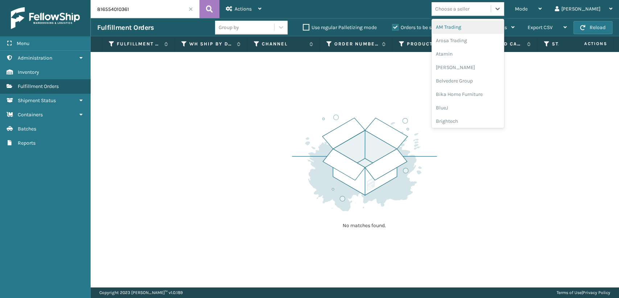
click at [189, 8] on span at bounding box center [191, 9] width 4 height 4
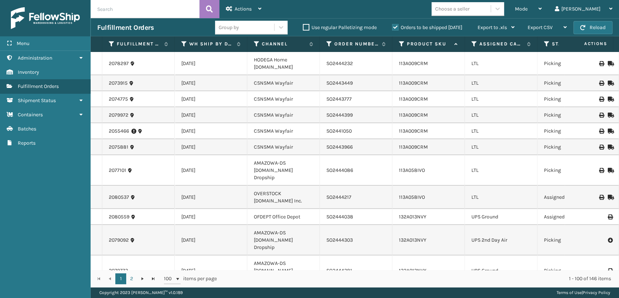
click at [398, 42] on th "Product SKU" at bounding box center [429, 44] width 73 height 16
click at [402, 41] on icon at bounding box center [402, 44] width 6 height 7
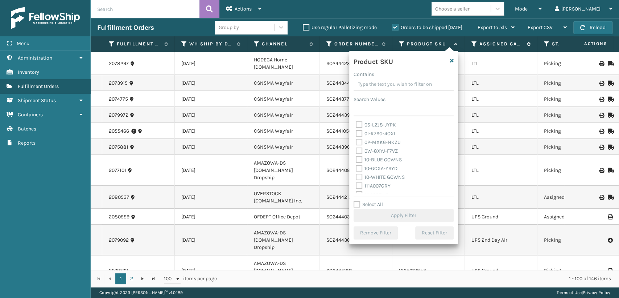
click at [474, 41] on icon at bounding box center [475, 44] width 6 height 7
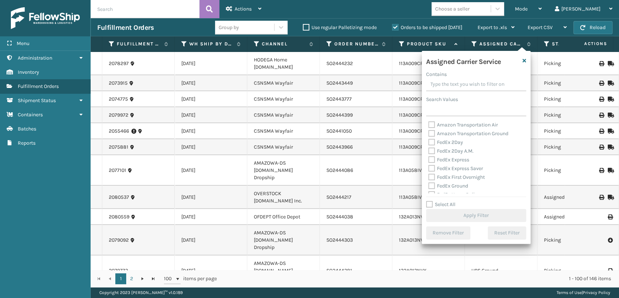
click at [431, 142] on label "FedEx 2Day" at bounding box center [446, 142] width 35 height 6
click at [429, 142] on input "FedEx 2Day" at bounding box center [429, 140] width 0 height 5
checkbox input "true"
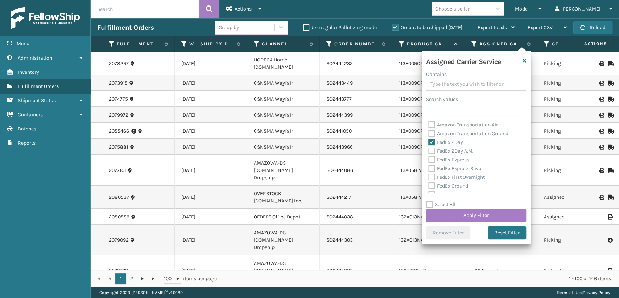
click at [432, 150] on label "FedEx 2Day A.M." at bounding box center [451, 151] width 45 height 6
click at [429, 150] on input "FedEx 2Day A.M." at bounding box center [429, 149] width 0 height 5
checkbox input "true"
click at [433, 161] on label "FedEx Express" at bounding box center [449, 159] width 41 height 6
click at [429, 160] on input "FedEx Express" at bounding box center [429, 157] width 0 height 5
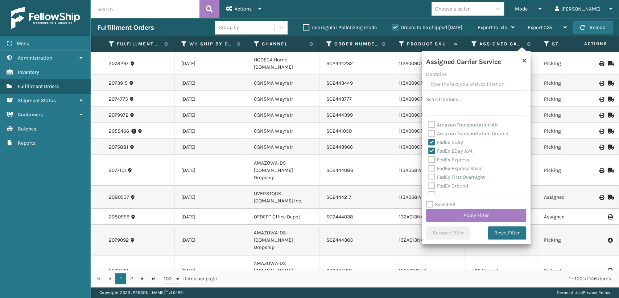
checkbox input "true"
click at [432, 170] on label "FedEx Express Saver" at bounding box center [456, 168] width 55 height 6
click at [429, 169] on input "FedEx Express Saver" at bounding box center [429, 166] width 0 height 5
checkbox input "true"
click at [432, 174] on label "FedEx First Overnight" at bounding box center [457, 177] width 57 height 6
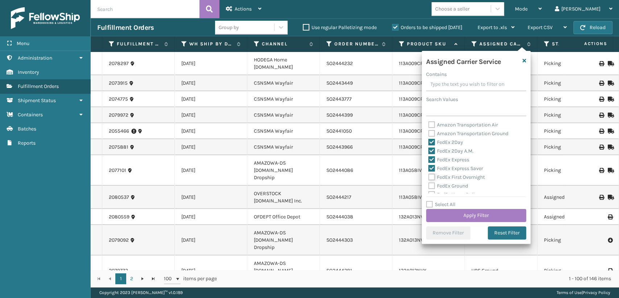
click at [429, 174] on input "FedEx First Overnight" at bounding box center [429, 175] width 0 height 5
checkbox input "true"
click at [431, 147] on label "FedEx Ground" at bounding box center [449, 145] width 40 height 6
click at [429, 146] on input "FedEx Ground" at bounding box center [429, 143] width 0 height 5
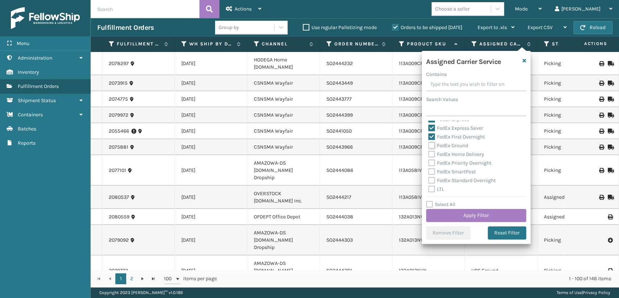
checkbox input "true"
click at [433, 155] on label "FedEx Home Delivery" at bounding box center [457, 154] width 56 height 6
click at [429, 155] on input "FedEx Home Delivery" at bounding box center [429, 152] width 0 height 5
checkbox input "true"
click at [433, 165] on label "FedEx Priority Overnight" at bounding box center [460, 163] width 63 height 6
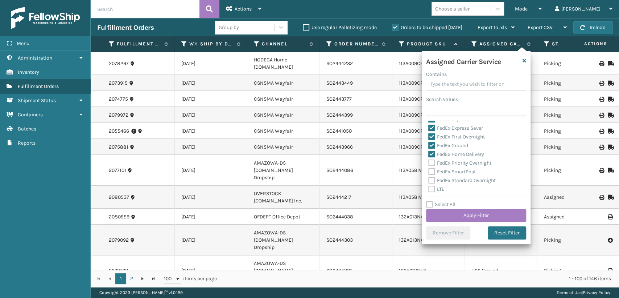
click at [429, 163] on input "FedEx Priority Overnight" at bounding box center [429, 161] width 0 height 5
checkbox input "true"
click at [433, 172] on label "FedEx SmartPost" at bounding box center [453, 171] width 48 height 6
click at [429, 172] on input "FedEx SmartPost" at bounding box center [429, 169] width 0 height 5
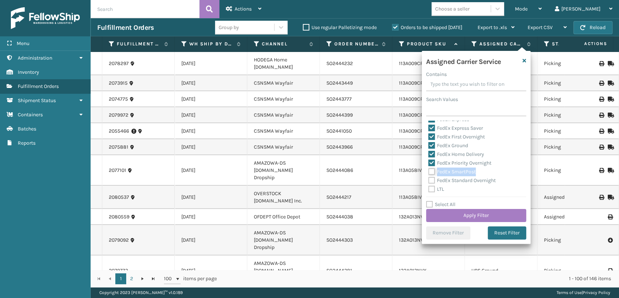
checkbox input "true"
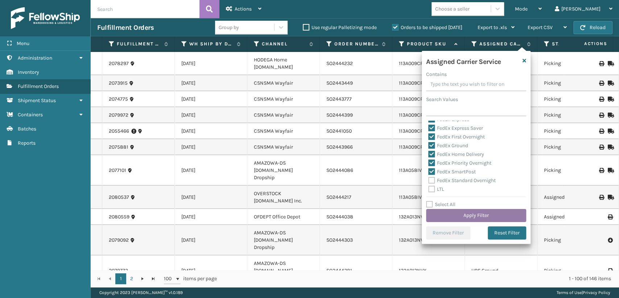
drag, startPoint x: 431, startPoint y: 180, endPoint x: 454, endPoint y: 210, distance: 38.3
click at [433, 181] on label "FedEx Standard Overnight" at bounding box center [462, 180] width 67 height 6
click at [429, 181] on input "FedEx Standard Overnight" at bounding box center [429, 178] width 0 height 5
checkbox input "true"
click at [455, 213] on button "Apply Filter" at bounding box center [476, 215] width 100 height 13
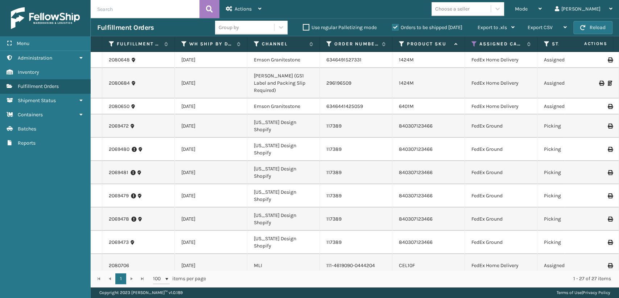
click at [543, 44] on th "Status" at bounding box center [574, 44] width 73 height 16
click at [545, 44] on icon at bounding box center [547, 44] width 6 height 7
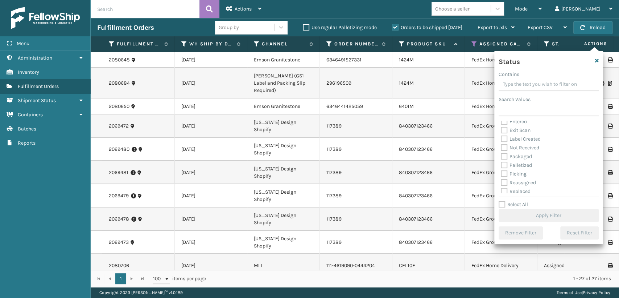
scroll to position [41, 0]
click at [502, 145] on label "Palletized" at bounding box center [516, 145] width 31 height 6
click at [501, 145] on input "Palletized" at bounding box center [501, 143] width 0 height 5
checkbox input "true"
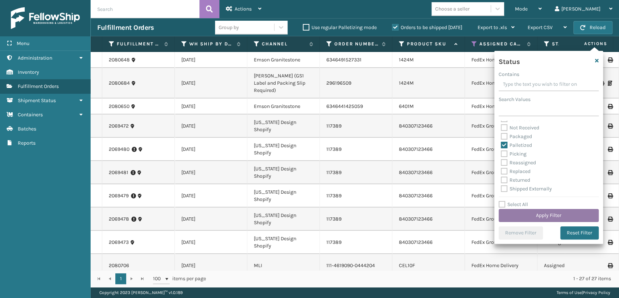
click at [533, 216] on button "Apply Filter" at bounding box center [549, 215] width 100 height 13
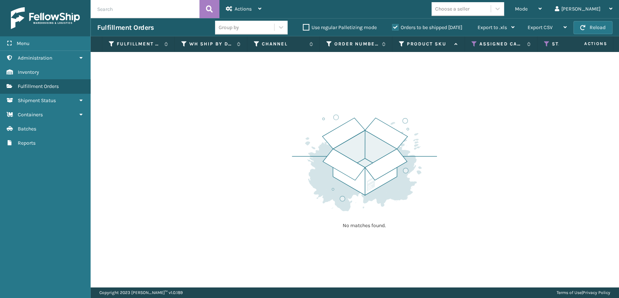
click at [470, 8] on div "Choose a seller" at bounding box center [452, 9] width 34 height 8
type input "k"
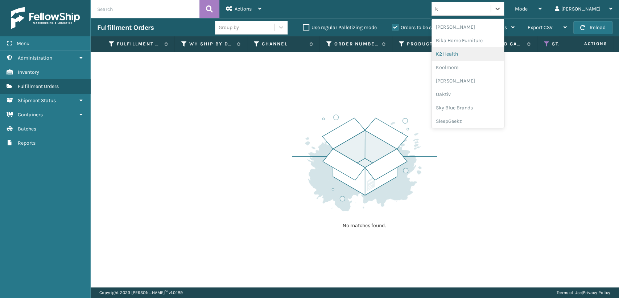
click at [479, 53] on div "K2 Health" at bounding box center [468, 53] width 73 height 13
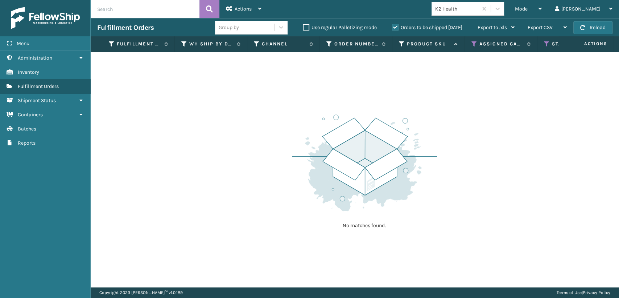
click at [395, 27] on label "Orders to be shipped [DATE]" at bounding box center [427, 27] width 70 height 6
click at [393, 27] on input "Orders to be shipped [DATE]" at bounding box center [392, 25] width 0 height 5
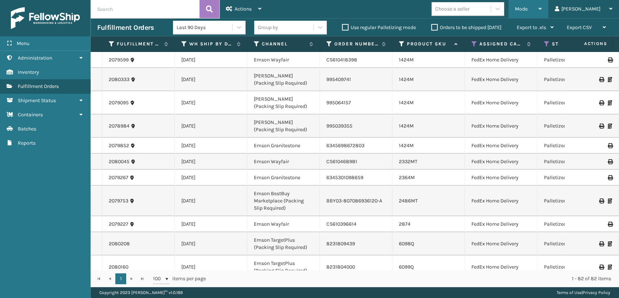
click at [528, 8] on span "Mode" at bounding box center [521, 9] width 13 height 6
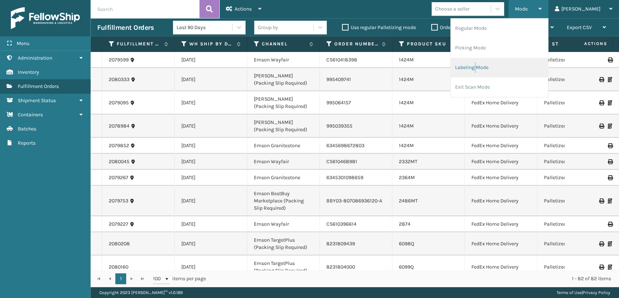
click at [505, 69] on li "Labeling Mode" at bounding box center [499, 68] width 97 height 20
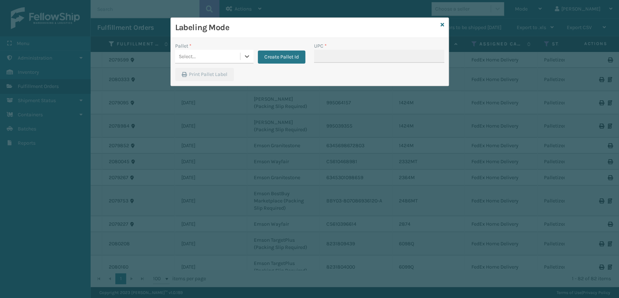
click at [212, 54] on div "Select..." at bounding box center [207, 56] width 65 height 12
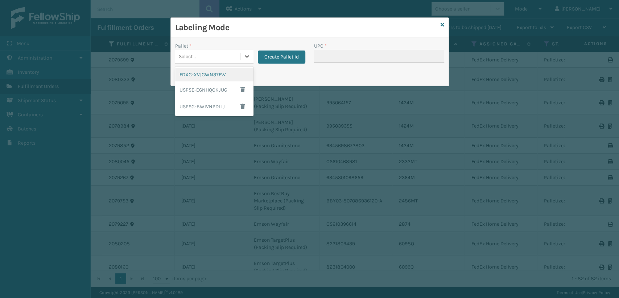
click at [206, 75] on div "FDXG-XVJGWN37FW" at bounding box center [214, 74] width 78 height 13
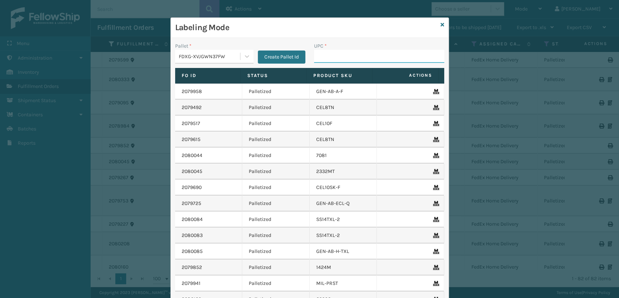
click at [347, 55] on input "UPC *" at bounding box center [379, 56] width 130 height 13
